Goal: Task Accomplishment & Management: Use online tool/utility

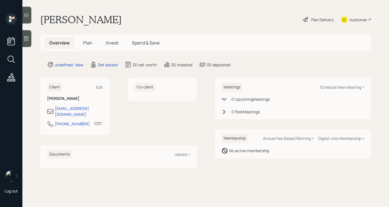
click at [25, 42] on div at bounding box center [26, 38] width 9 height 17
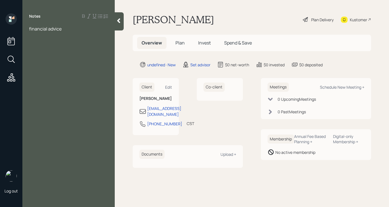
click at [29, 30] on span "financial advice" at bounding box center [45, 29] width 32 height 6
click at [39, 27] on div at bounding box center [68, 29] width 79 height 6
click at [84, 34] on div "financial advice" at bounding box center [68, 35] width 79 height 6
click at [65, 37] on div "financial advice" at bounding box center [68, 35] width 79 height 6
click at [42, 46] on span "inhertitance" at bounding box center [42, 47] width 26 height 6
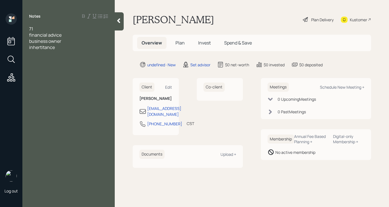
click at [66, 47] on div "inhertitance" at bounding box center [68, 47] width 79 height 6
click at [67, 42] on div "business owner" at bounding box center [68, 41] width 79 height 6
click at [74, 36] on div "financial advice" at bounding box center [68, 35] width 79 height 6
click at [48, 30] on div "71" at bounding box center [68, 29] width 79 height 6
drag, startPoint x: 41, startPoint y: 52, endPoint x: 53, endPoint y: 49, distance: 11.6
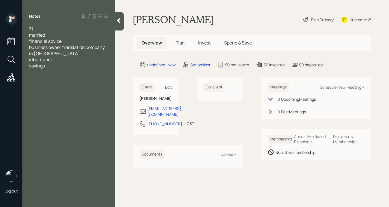
click at [42, 52] on div "business owner translation company in [GEOGRAPHIC_DATA]" at bounding box center [68, 50] width 79 height 12
click at [63, 63] on div "inheritance" at bounding box center [68, 66] width 79 height 6
click at [55, 63] on span "inheritance 90K" at bounding box center [45, 66] width 33 height 6
click at [59, 69] on div "savings" at bounding box center [68, 72] width 79 height 6
click at [78, 63] on div "inheritance $90K" at bounding box center [68, 66] width 79 height 6
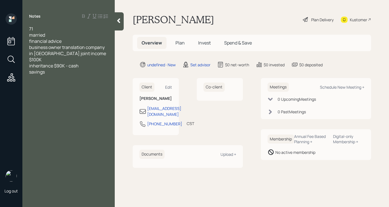
click at [57, 69] on div "savings" at bounding box center [68, 72] width 79 height 6
click at [90, 87] on div "no mortgage fully value" at bounding box center [68, 90] width 79 height 6
click at [79, 87] on span "no mortgage fully value 800K" at bounding box center [59, 90] width 60 height 6
click at [99, 87] on div "no mortgage fully value $800K" at bounding box center [68, 90] width 79 height 6
click at [47, 100] on span "car loan 40K" at bounding box center [41, 103] width 25 height 6
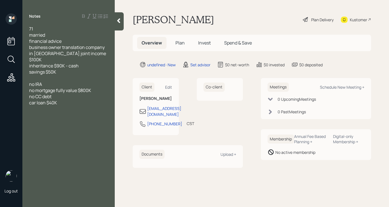
click at [74, 100] on div "car loan $40K" at bounding box center [68, 103] width 79 height 6
click at [30, 118] on span "400" at bounding box center [33, 121] width 8 height 6
click at [64, 118] on div "$400" at bounding box center [68, 121] width 79 height 6
click at [334, 87] on div "Schedule New Meeting +" at bounding box center [342, 86] width 44 height 5
select select "round-[PERSON_NAME]"
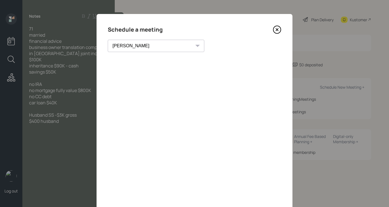
click at [274, 31] on icon at bounding box center [277, 29] width 8 height 8
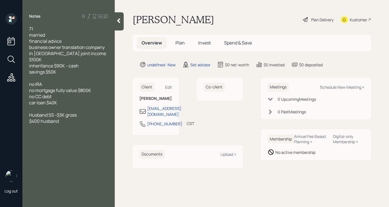
drag, startPoint x: 62, startPoint y: 41, endPoint x: 28, endPoint y: 42, distance: 34.1
click at [28, 42] on div "71 married financial advice business owner translation company in [GEOGRAPHIC_D…" at bounding box center [68, 78] width 92 height 105
click at [64, 44] on div "71 married financial advice business owner translation company in [GEOGRAPHIC_D…" at bounding box center [68, 78] width 79 height 105
click at [30, 39] on span "financial advice" at bounding box center [45, 41] width 32 height 6
click at [90, 39] on div "seeking financial advice" at bounding box center [68, 41] width 79 height 6
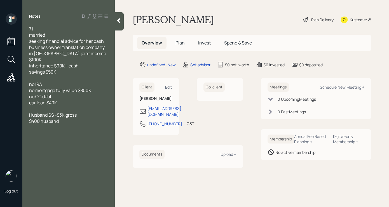
click at [62, 46] on span "business owner translation company in [GEOGRAPHIC_DATA] joint income $100K" at bounding box center [68, 53] width 78 height 18
click at [97, 46] on div "business owners of translation company in [GEOGRAPHIC_DATA] joint income $100K" at bounding box center [68, 53] width 79 height 18
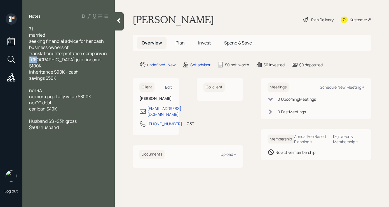
drag, startPoint x: 36, startPoint y: 59, endPoint x: 16, endPoint y: 64, distance: 20.5
click at [14, 62] on div "Log out Notes 71 married seeking financial advice for her cash business owners …" at bounding box center [194, 103] width 389 height 207
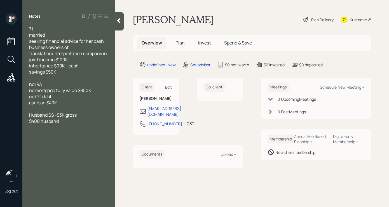
click at [30, 65] on span "inheritance $90K - cash" at bounding box center [54, 66] width 50 height 6
drag, startPoint x: 67, startPoint y: 91, endPoint x: 57, endPoint y: 92, distance: 9.4
click at [57, 92] on span "no mortgage fully value $800K" at bounding box center [60, 90] width 62 height 6
click at [81, 90] on span "no mortgage home value $800K" at bounding box center [62, 90] width 66 height 6
drag, startPoint x: 111, startPoint y: 87, endPoint x: 109, endPoint y: 89, distance: 3.0
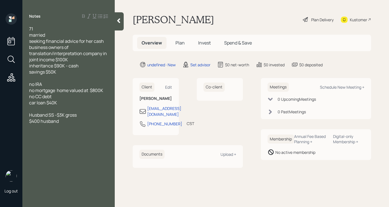
click at [111, 87] on div "71 married seeking financial advice for her cash business owners of translation…" at bounding box center [68, 78] width 92 height 105
click at [103, 90] on span "no mortgage home valued at $800K" at bounding box center [66, 90] width 74 height 6
click at [80, 119] on div "Husband SS -$3K gross" at bounding box center [68, 121] width 79 height 6
click at [26, 127] on div "71 married seeking financial advice for her cash business owners of translation…" at bounding box center [68, 81] width 92 height 111
click at [63, 128] on div "$400 husband" at bounding box center [68, 127] width 79 height 6
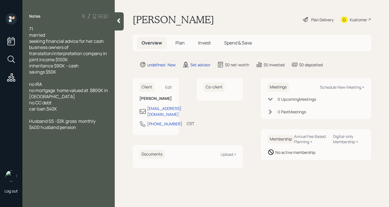
click at [39, 125] on span "$400 husband pension" at bounding box center [52, 127] width 47 height 6
click at [102, 121] on div "Husband SS -$3K gross monthly" at bounding box center [68, 121] width 79 height 6
click at [119, 23] on div at bounding box center [119, 21] width 9 height 18
